Goal: Transaction & Acquisition: Register for event/course

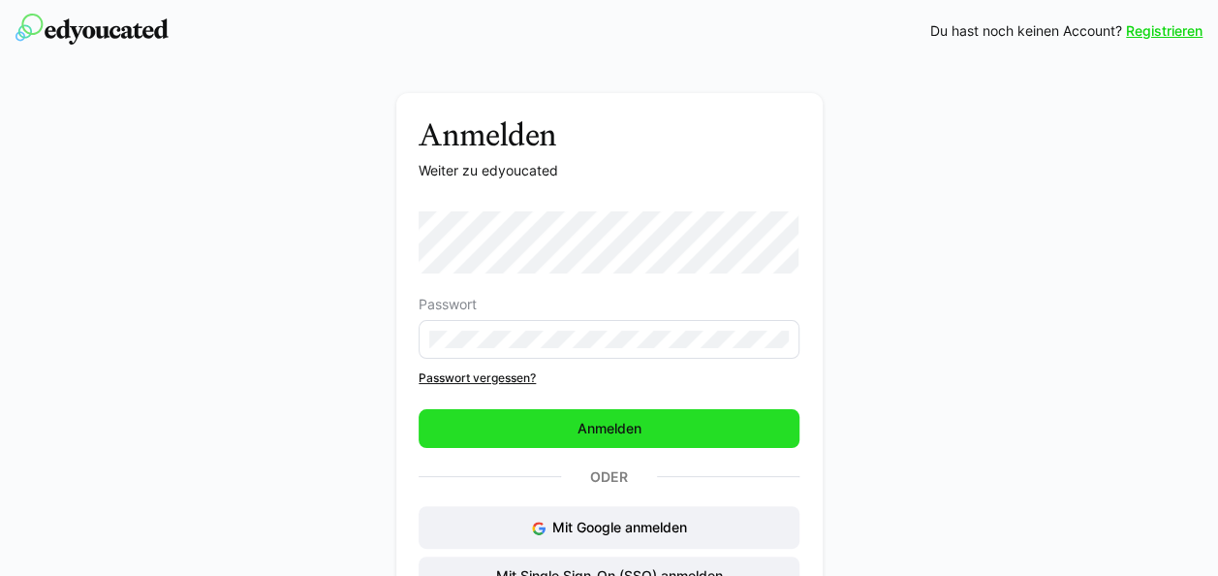
click at [659, 426] on span "Anmelden" at bounding box center [609, 428] width 381 height 39
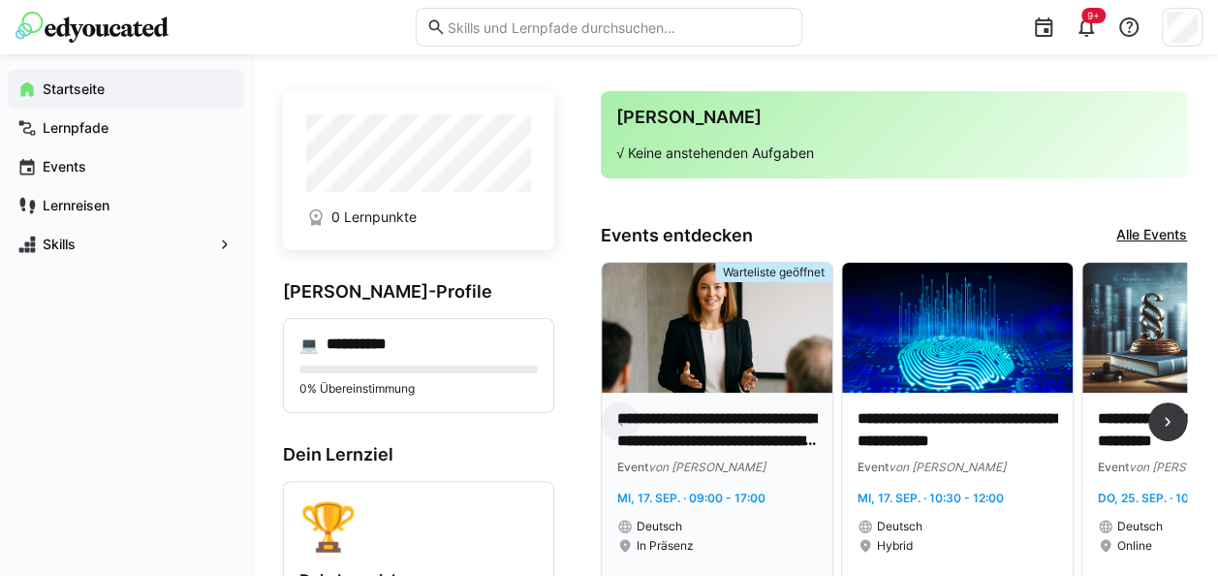
click at [701, 370] on img at bounding box center [717, 328] width 231 height 130
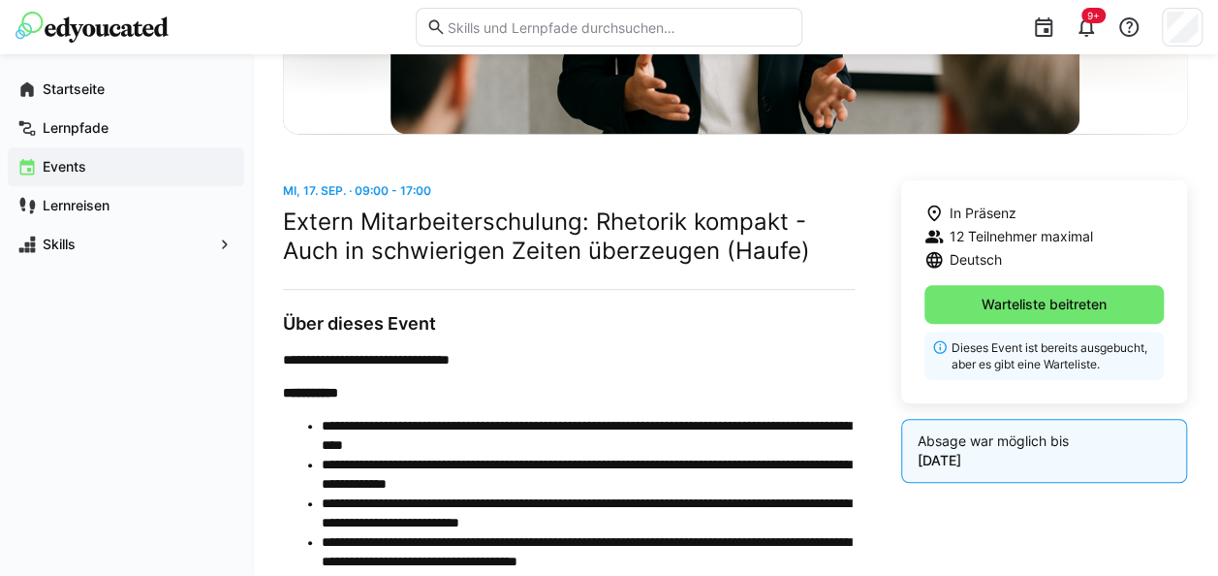
scroll to position [388, 0]
